Goal: Navigation & Orientation: Find specific page/section

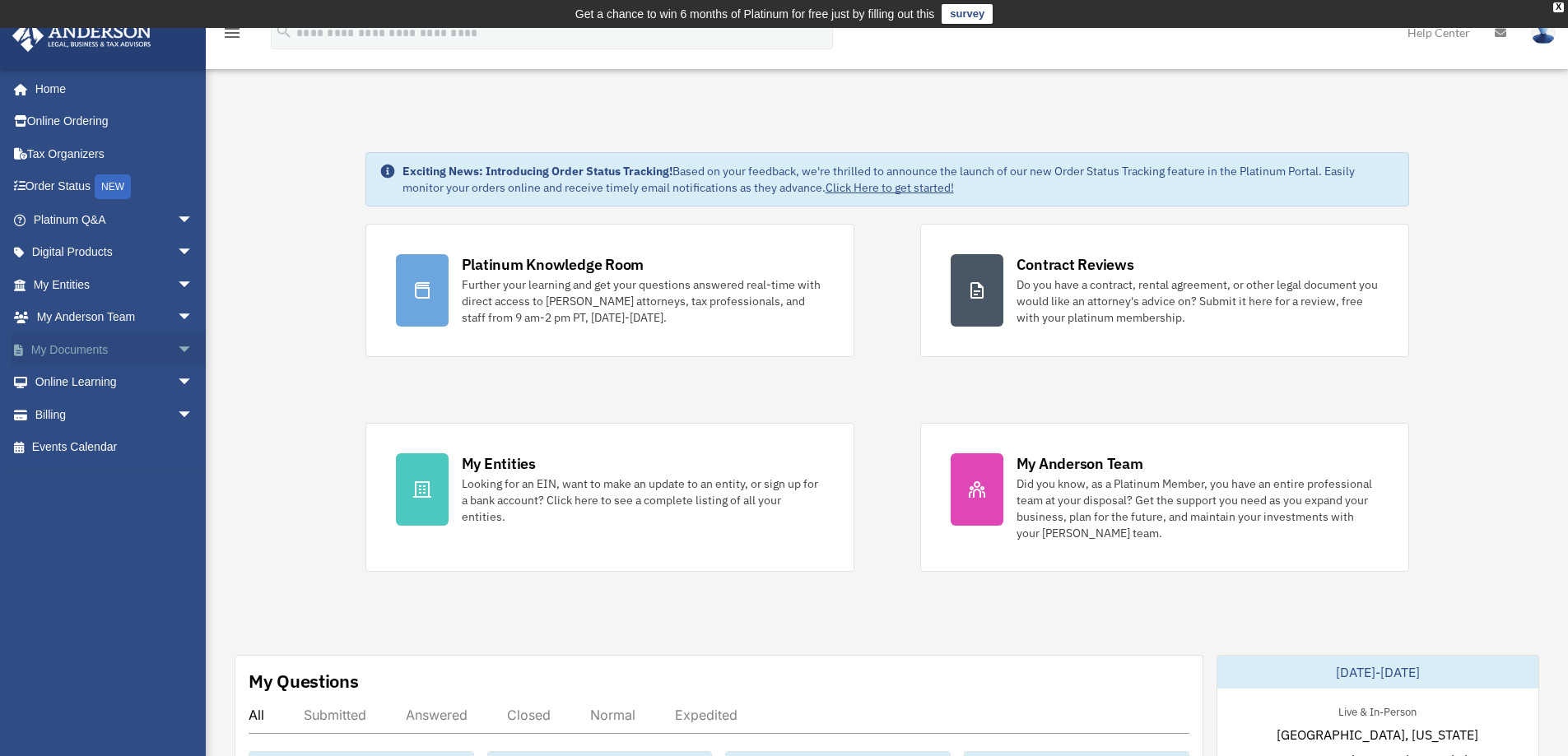
click at [81, 345] on link "My Documents arrow_drop_down" at bounding box center [114, 349] width 206 height 33
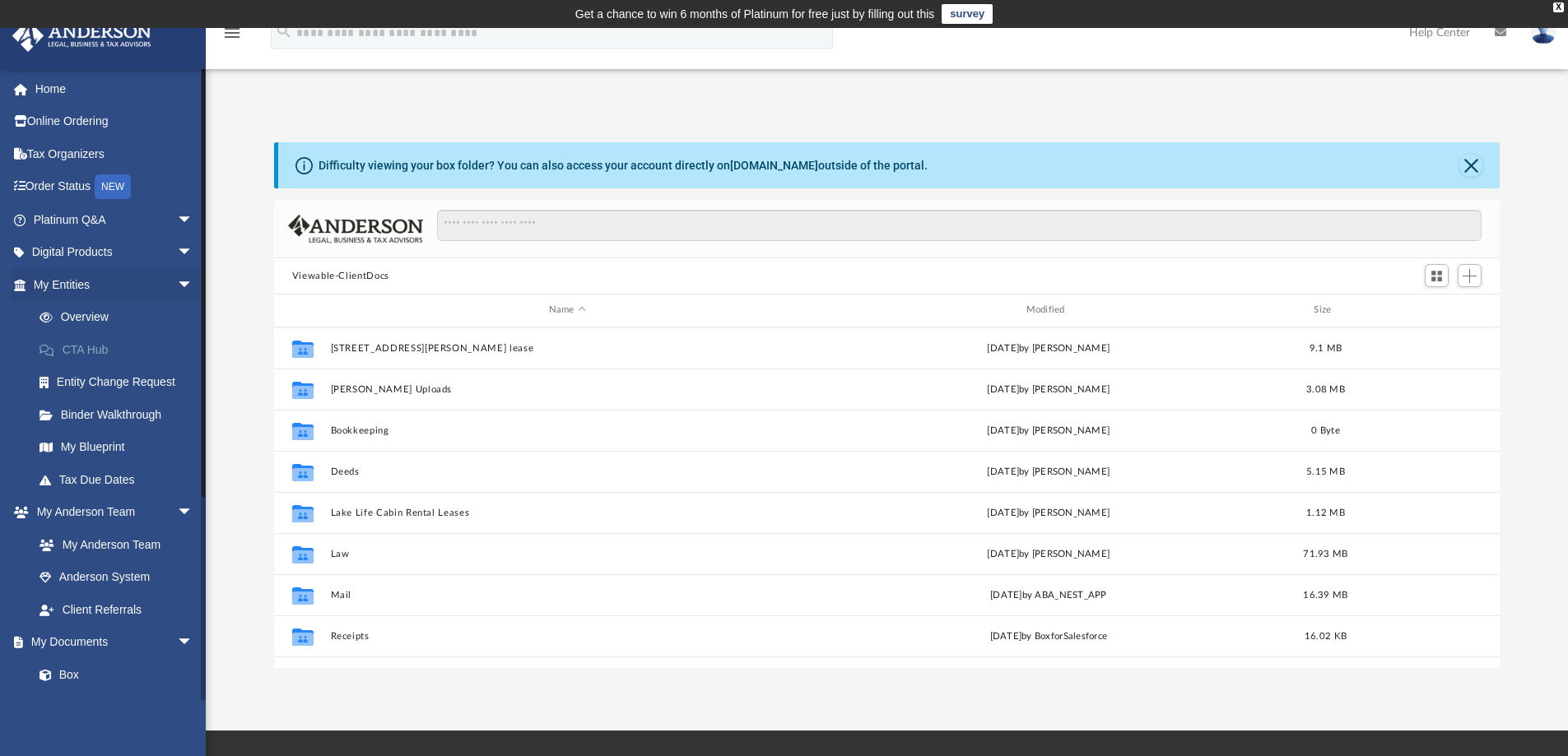
scroll to position [362, 1213]
click at [89, 287] on link "My Entities arrow_drop_down" at bounding box center [114, 284] width 206 height 33
click at [92, 312] on link "Overview" at bounding box center [121, 317] width 195 height 33
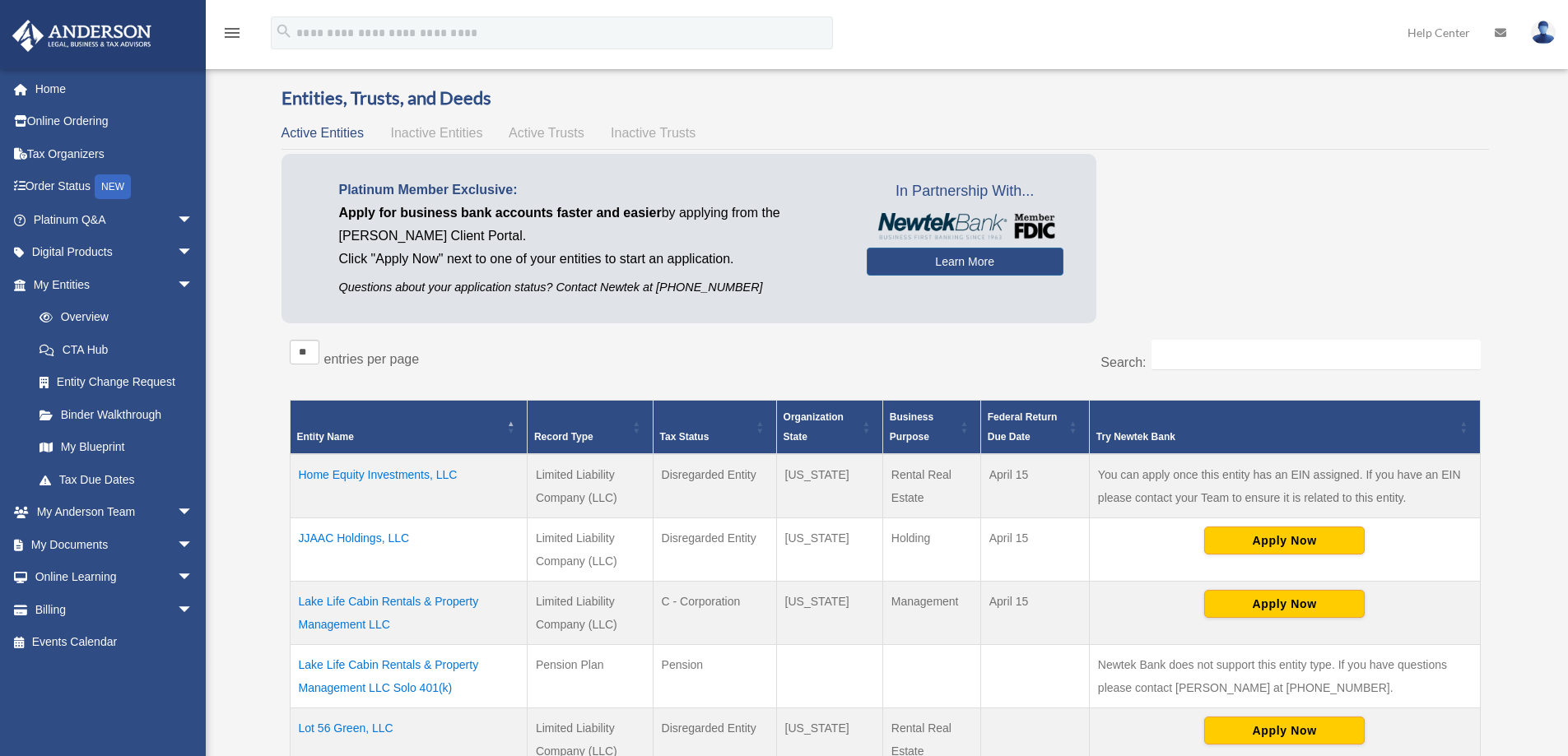
scroll to position [82, 0]
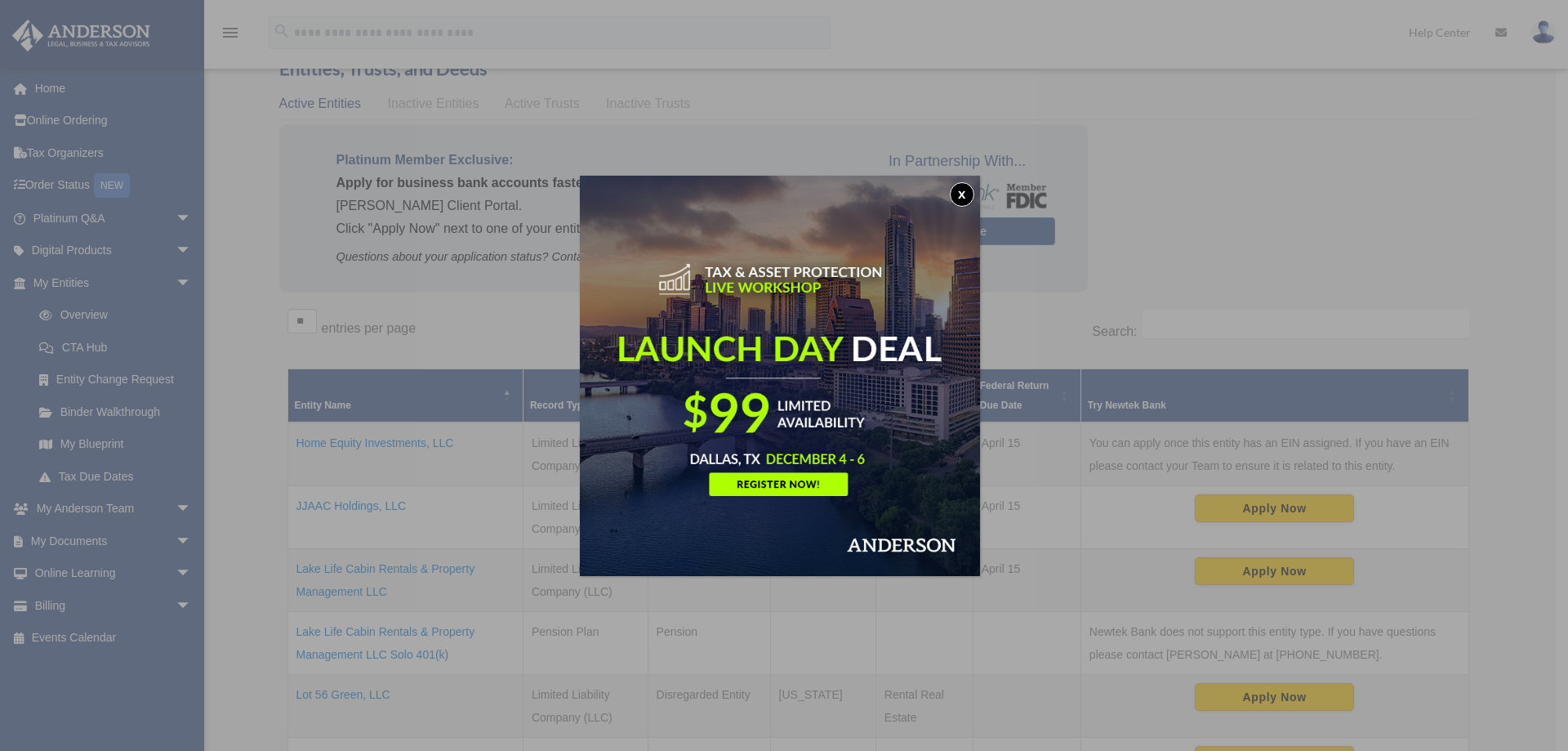
click at [960, 195] on button "x" at bounding box center [962, 194] width 24 height 24
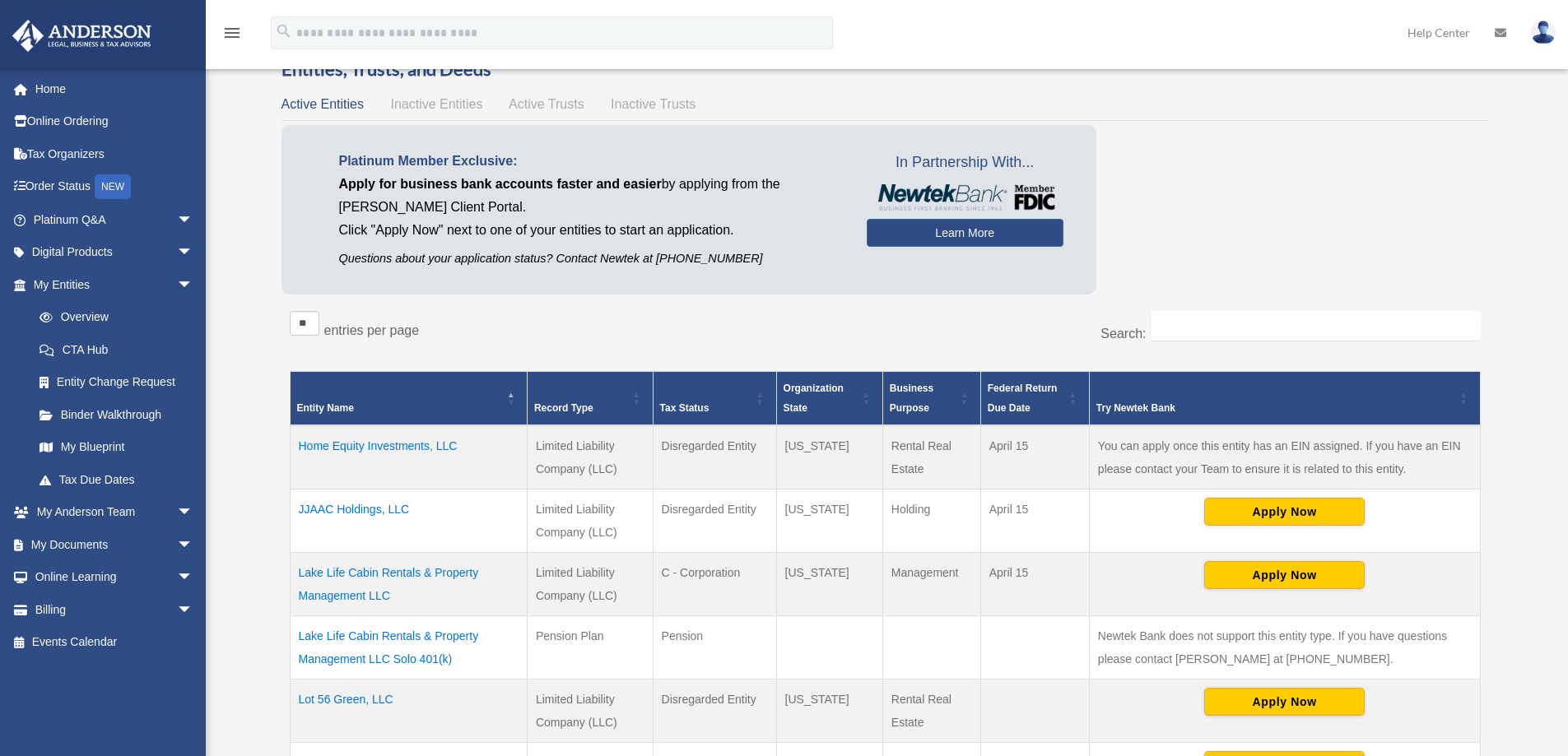
drag, startPoint x: 351, startPoint y: 512, endPoint x: 361, endPoint y: 502, distance: 14.1
click at [361, 502] on td "JJAAC Holdings, LLC" at bounding box center [408, 521] width 237 height 64
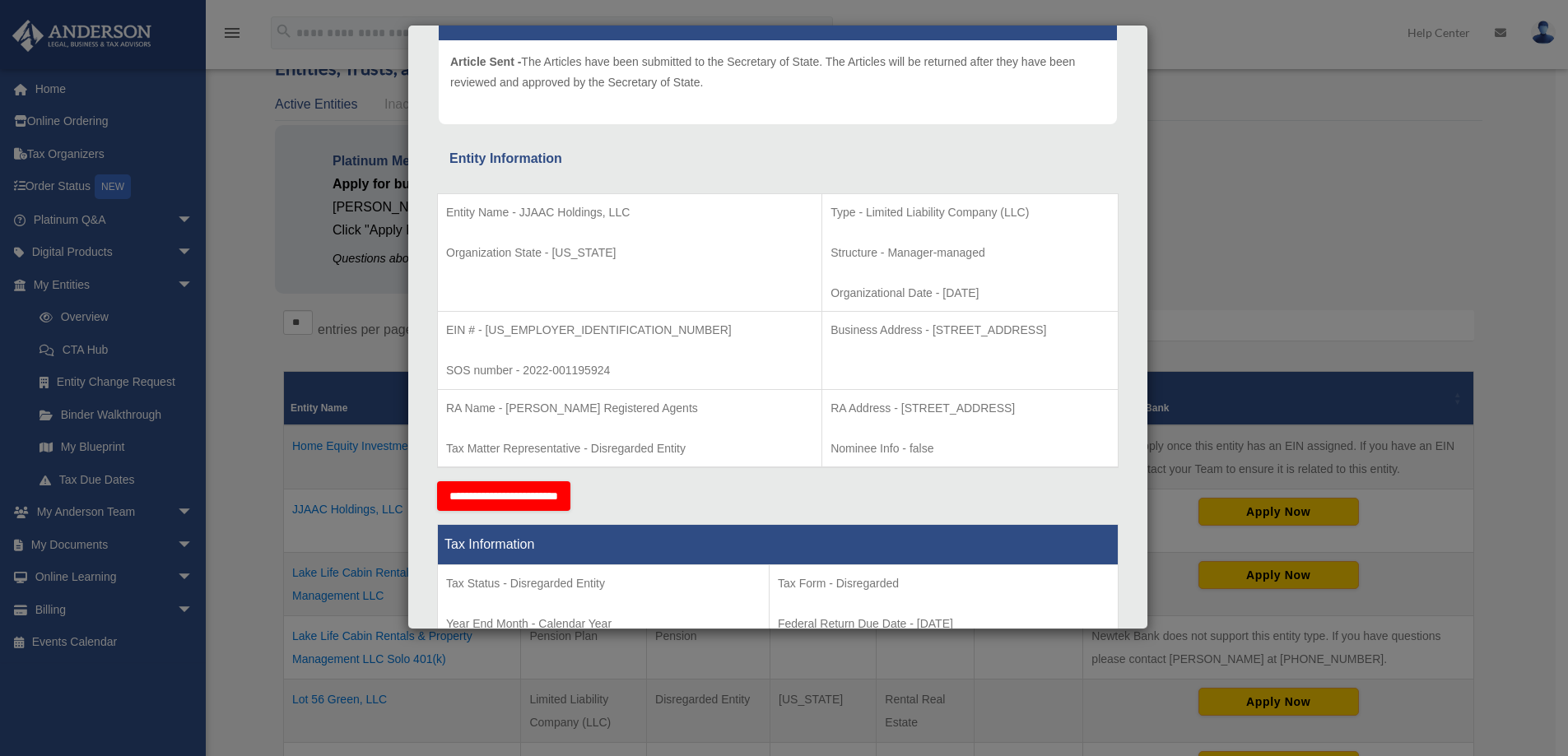
scroll to position [165, 0]
